Goal: Task Accomplishment & Management: Use online tool/utility

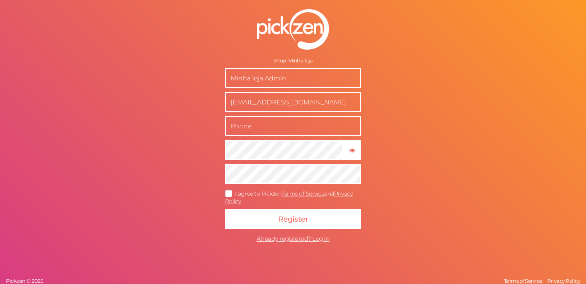
click at [277, 77] on input "Minha loja Admin" at bounding box center [293, 78] width 136 height 20
click at [262, 129] on input "text" at bounding box center [293, 126] width 136 height 20
type input "(12) 98834-9774"
click at [233, 193] on icon at bounding box center [229, 193] width 13 height 4
click at [0, 0] on input "I agree to Pickzen Terms of Service and Privacy Policy ." at bounding box center [0, 0] width 0 height 0
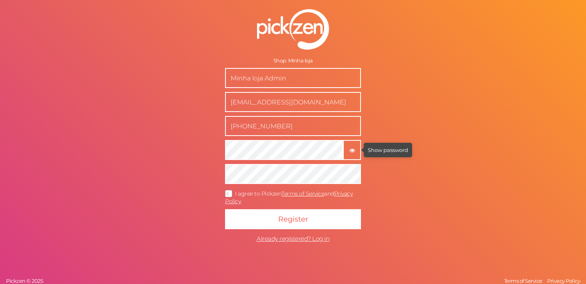
click at [355, 149] on tooltip "× Show password" at bounding box center [352, 150] width 16 height 6
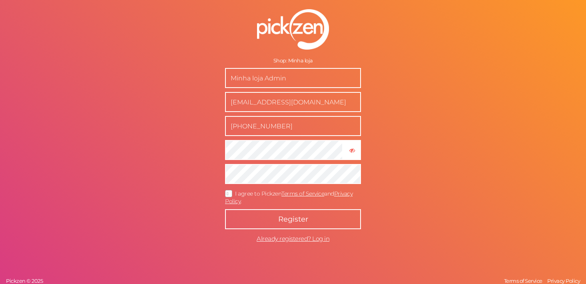
click at [277, 216] on button "Register" at bounding box center [293, 219] width 136 height 20
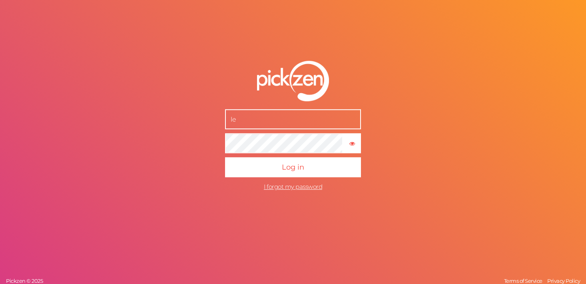
type input "[EMAIL_ADDRESS][DOMAIN_NAME]"
click at [225, 157] on button "Log in" at bounding box center [293, 167] width 136 height 20
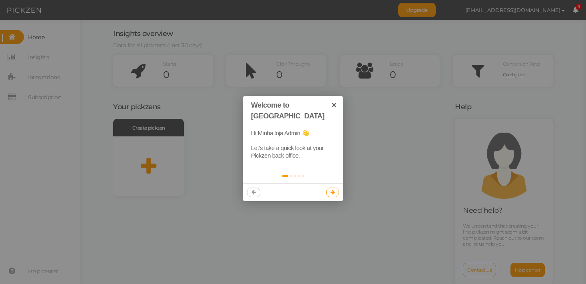
click at [336, 187] on link at bounding box center [332, 192] width 13 height 10
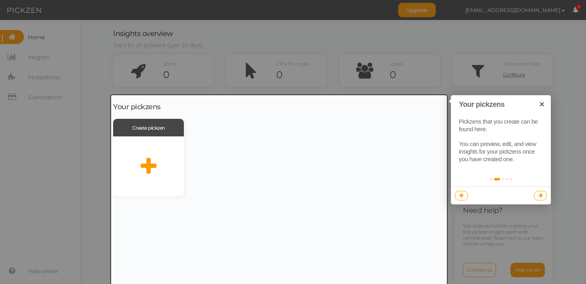
click at [542, 193] on icon at bounding box center [540, 195] width 4 height 5
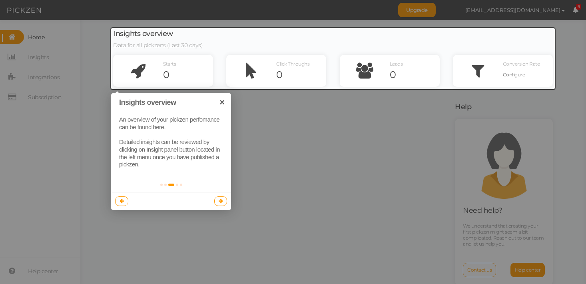
click at [223, 202] on link at bounding box center [220, 201] width 13 height 10
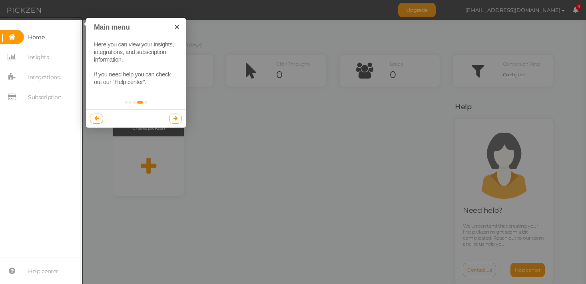
click at [176, 116] on icon at bounding box center [175, 118] width 4 height 5
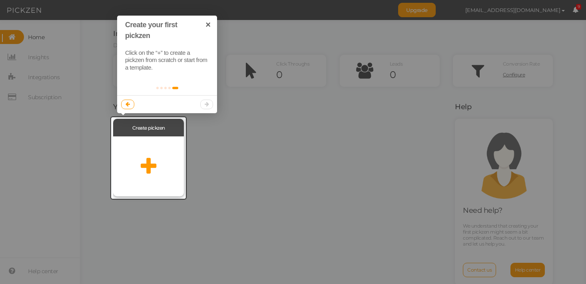
click at [158, 152] on div at bounding box center [148, 166] width 71 height 60
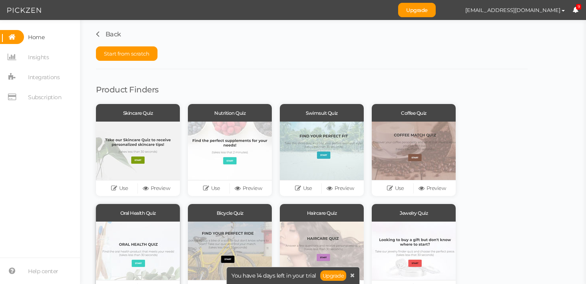
click at [135, 253] on div at bounding box center [138, 250] width 84 height 58
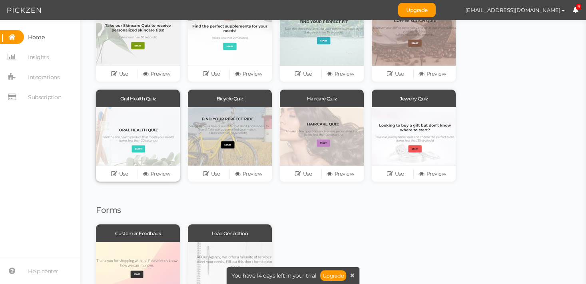
scroll to position [111, 0]
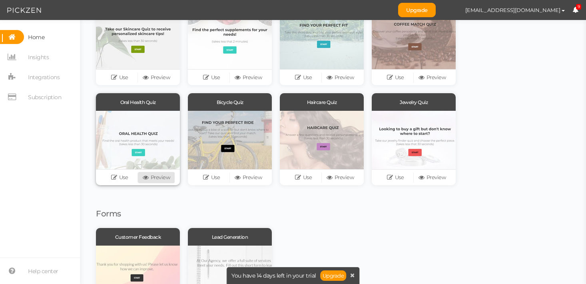
click at [155, 177] on link "Preview" at bounding box center [156, 177] width 37 height 11
click at [120, 179] on link "Use" at bounding box center [119, 177] width 37 height 11
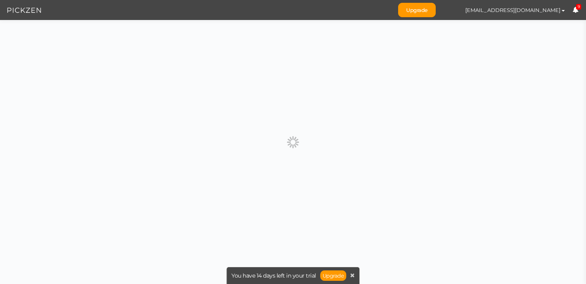
scroll to position [0, 0]
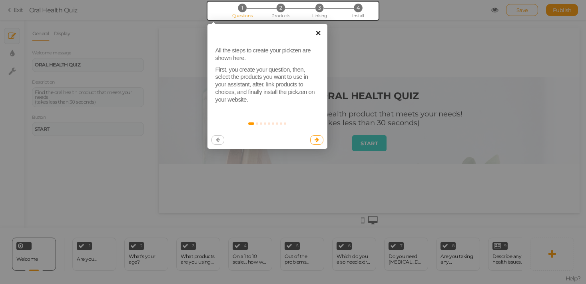
click at [318, 34] on link "×" at bounding box center [318, 33] width 18 height 18
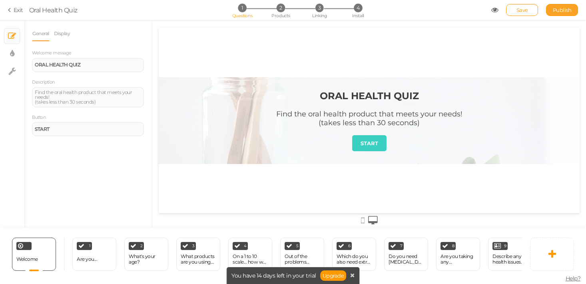
click at [558, 14] on link "Publish" at bounding box center [562, 10] width 32 height 12
click at [11, 71] on icon at bounding box center [12, 71] width 8 height 8
select select "en"
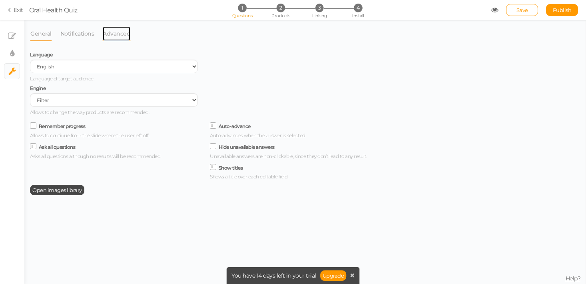
click at [121, 35] on link "Advanced" at bounding box center [116, 33] width 28 height 15
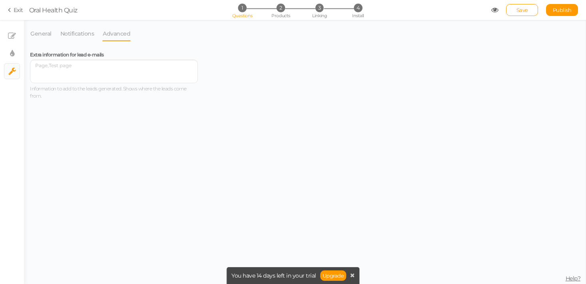
click at [96, 36] on li "Notifications" at bounding box center [81, 33] width 43 height 15
click at [84, 35] on link "Notifications" at bounding box center [77, 33] width 35 height 15
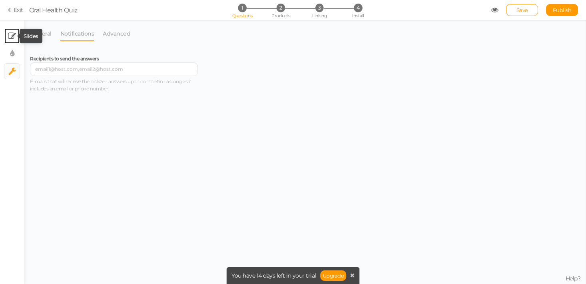
click at [14, 39] on icon at bounding box center [12, 36] width 8 height 8
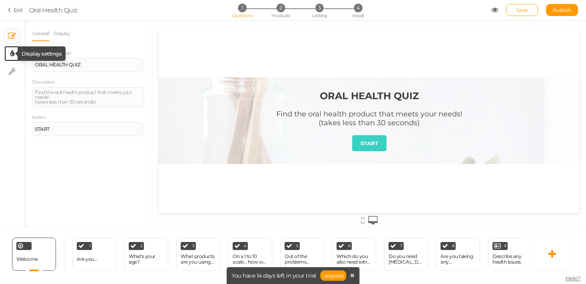
click at [14, 58] on link "× Display settings" at bounding box center [11, 53] width 15 height 15
select select "2"
select select "montserrat"
select select "fade"
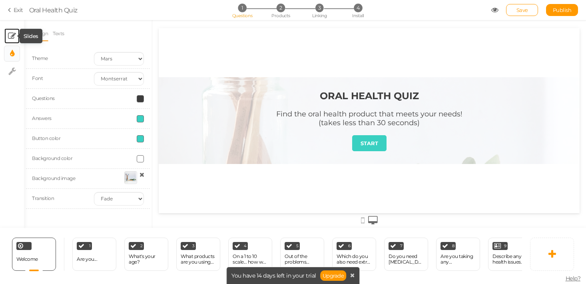
click at [14, 36] on icon at bounding box center [12, 36] width 8 height 8
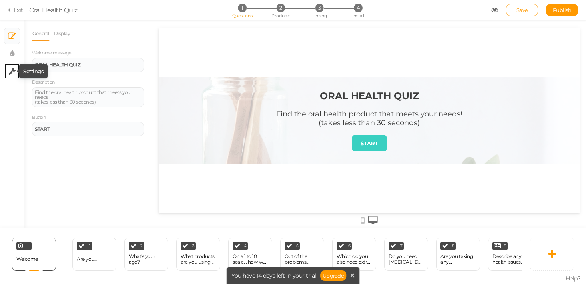
click at [13, 71] on icon at bounding box center [12, 71] width 8 height 8
select select "en"
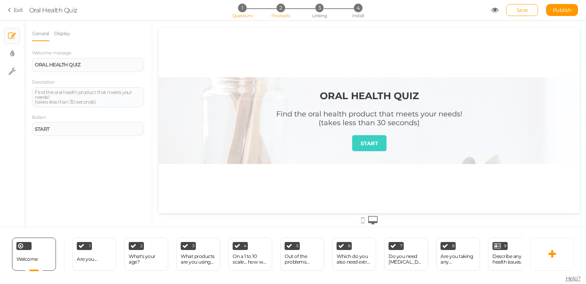
click at [283, 15] on span "Products" at bounding box center [280, 16] width 19 height 6
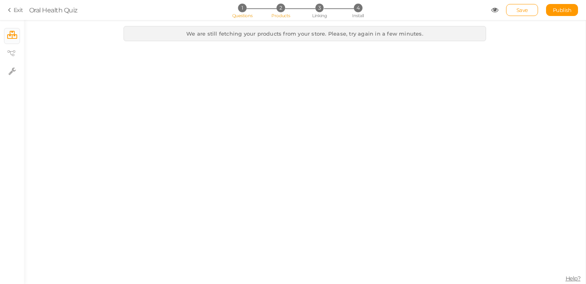
click at [245, 16] on span "Questions" at bounding box center [242, 16] width 20 height 6
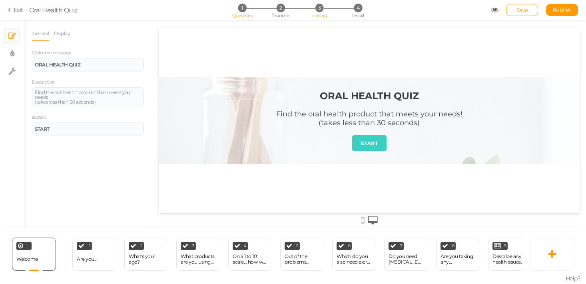
click at [315, 15] on span "Linking" at bounding box center [319, 16] width 14 height 6
click at [359, 15] on span "Install" at bounding box center [358, 16] width 12 height 6
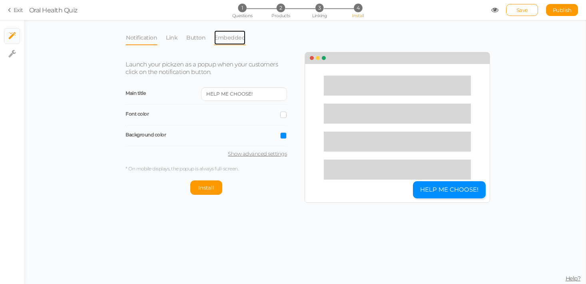
click at [225, 37] on link "Embedded" at bounding box center [230, 37] width 32 height 15
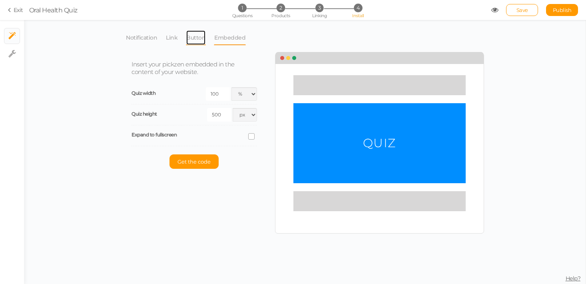
click at [194, 42] on link "Button" at bounding box center [196, 37] width 20 height 15
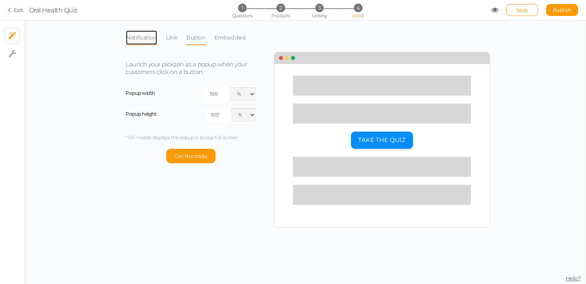
click at [157, 45] on link "Notification" at bounding box center [142, 37] width 32 height 15
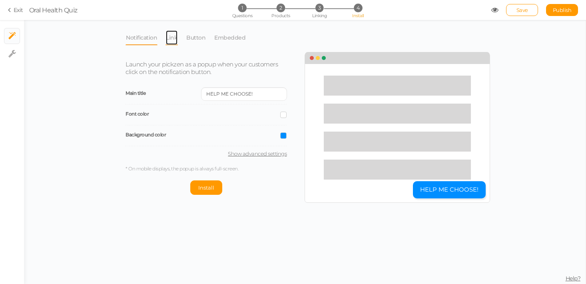
click at [171, 40] on link "Link" at bounding box center [171, 37] width 12 height 15
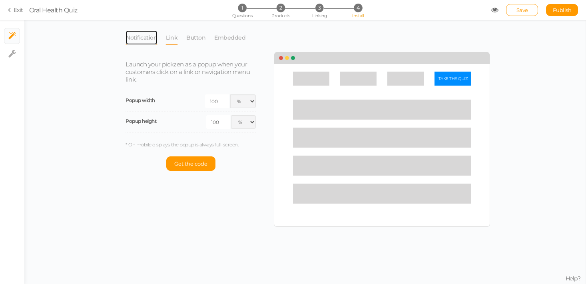
click at [146, 41] on link "Notification" at bounding box center [142, 37] width 32 height 15
